Goal: Information Seeking & Learning: Learn about a topic

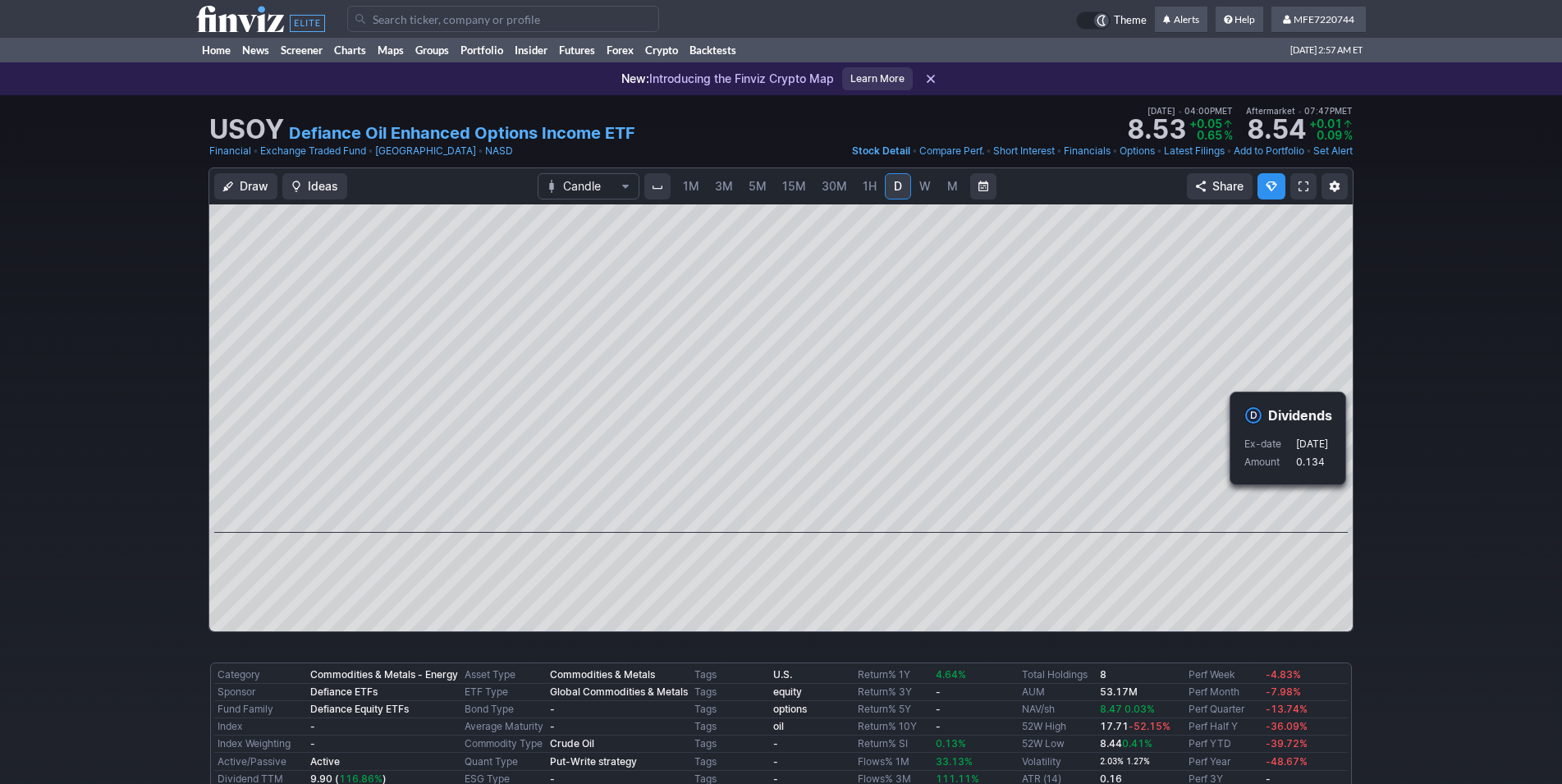
click at [1424, 527] on div "Draw Ideas Candle 1M 3M 5M 15M 30M 1H D W M Share" at bounding box center [781, 406] width 1562 height 478
